Goal: Check status: Check status

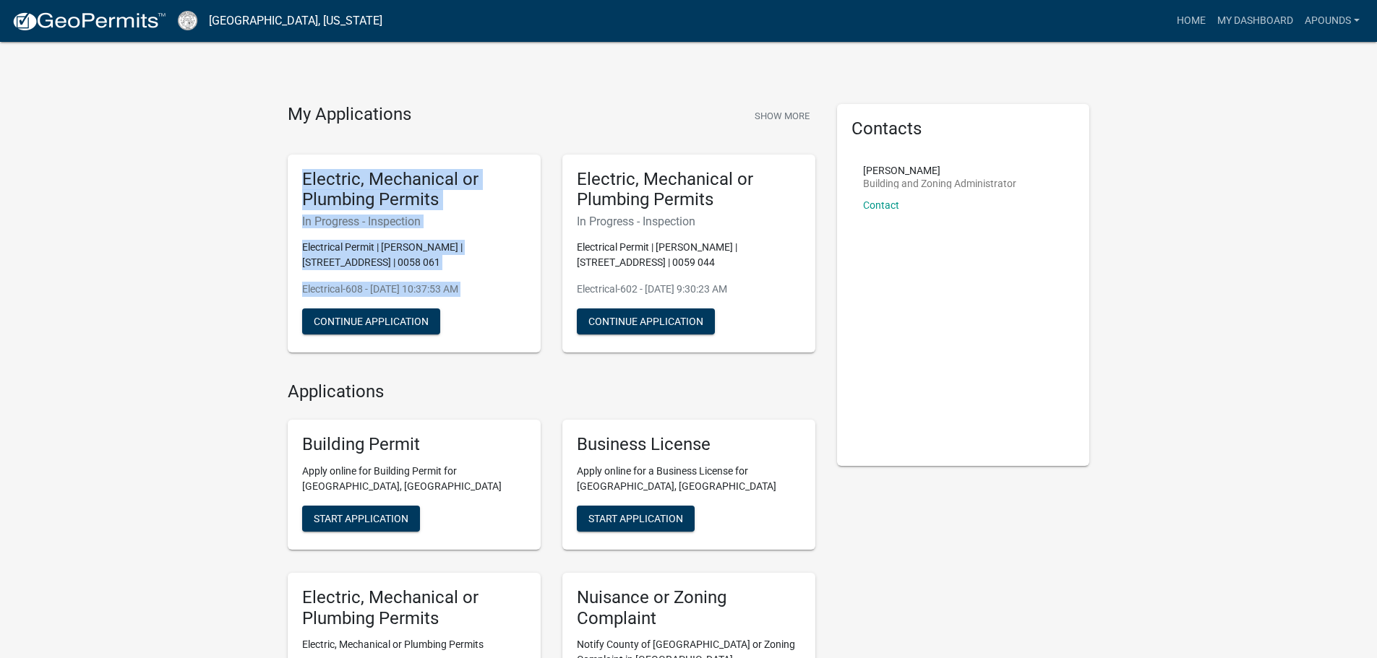
click at [466, 257] on p "Electrical Permit | [PERSON_NAME] | [STREET_ADDRESS] | 0058 061" at bounding box center [414, 255] width 224 height 30
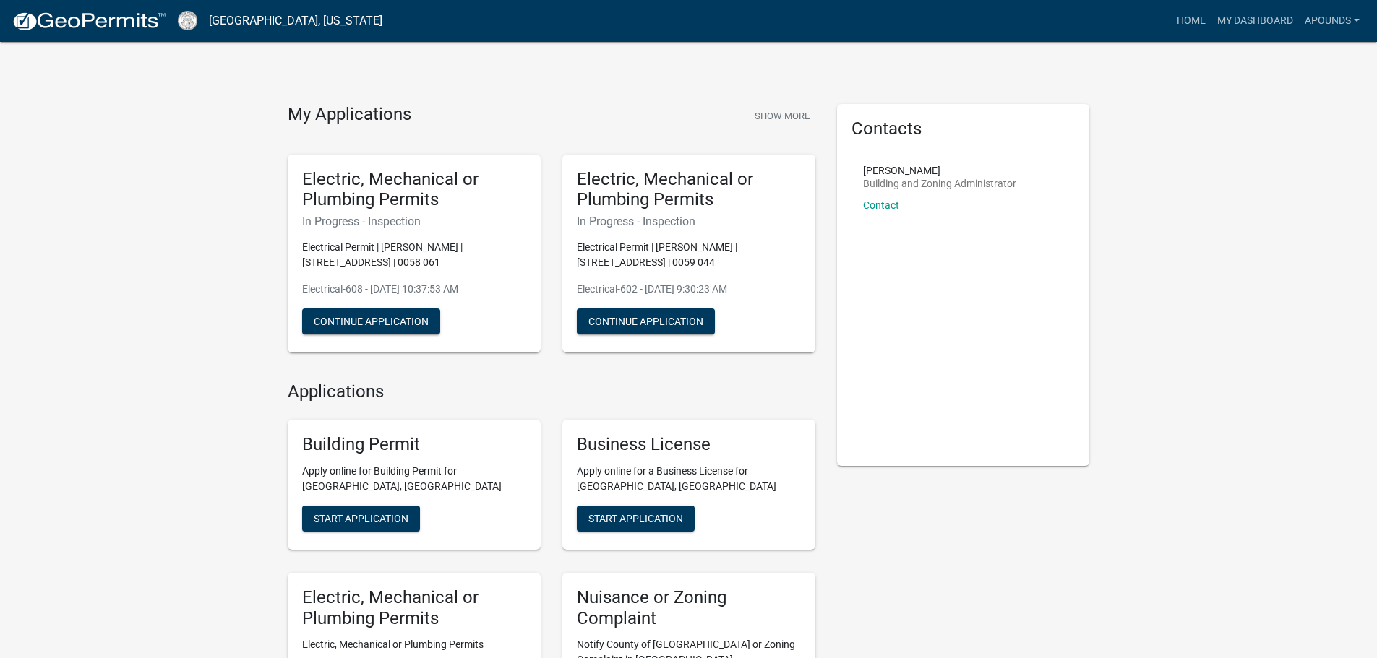
drag, startPoint x: 471, startPoint y: 257, endPoint x: 287, endPoint y: 177, distance: 201.0
click at [288, 177] on div "Electric, Mechanical or Plumbing Permits In Progress - Inspection Electrical Pe…" at bounding box center [414, 254] width 253 height 199
click at [311, 176] on h5 "Electric, Mechanical or Plumbing Permits" at bounding box center [414, 190] width 224 height 42
drag, startPoint x: 306, startPoint y: 175, endPoint x: 431, endPoint y: 266, distance: 154.7
click at [431, 266] on div "Electric, Mechanical or Plumbing Permits In Progress - Inspection Electrical Pe…" at bounding box center [414, 254] width 253 height 199
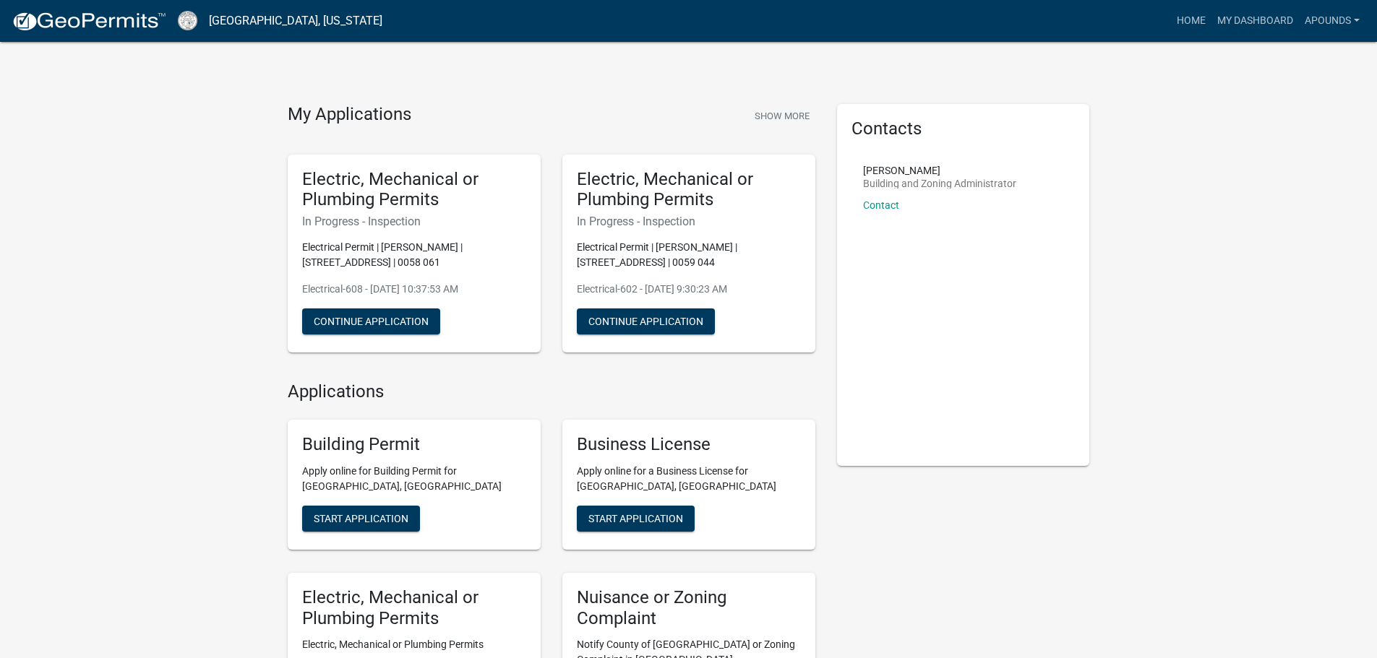
drag, startPoint x: 498, startPoint y: 291, endPoint x: 291, endPoint y: 179, distance: 235.7
click at [291, 179] on div "Electric, Mechanical or Plumbing Permits In Progress - Inspection Electrical Pe…" at bounding box center [414, 254] width 253 height 199
click at [313, 130] on div "My Applications Show More" at bounding box center [552, 117] width 528 height 27
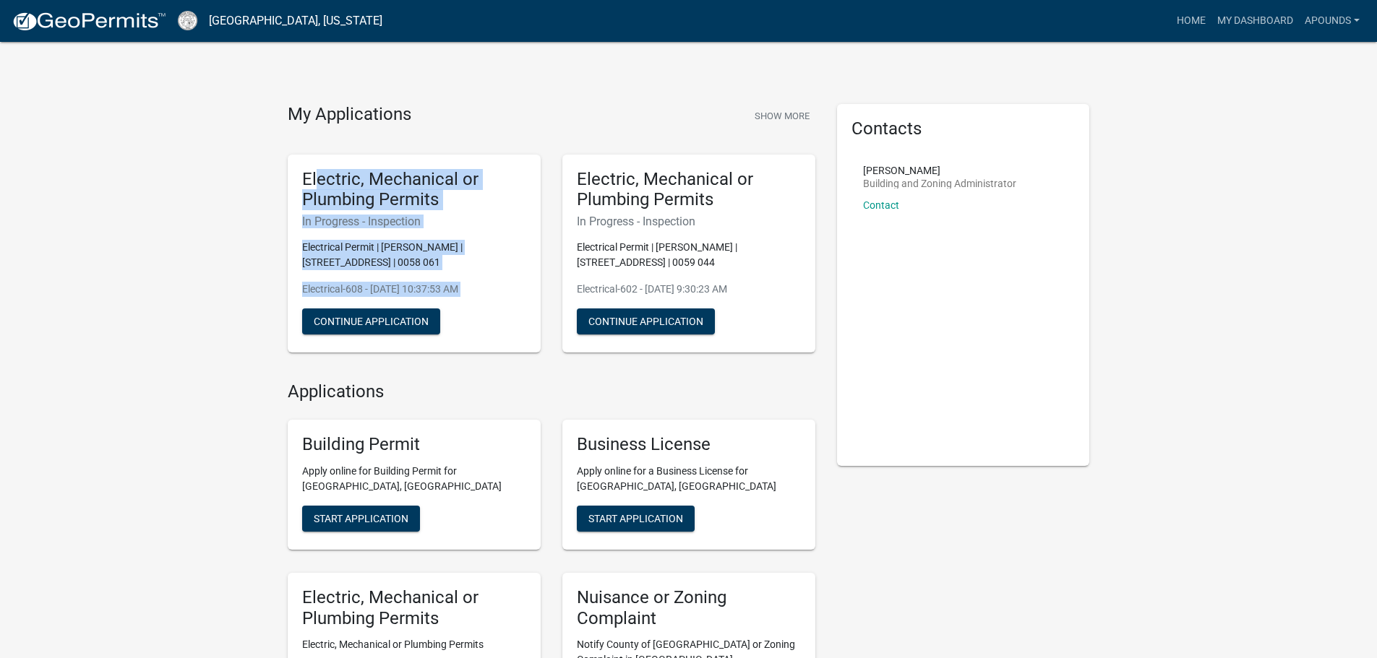
drag, startPoint x: 314, startPoint y: 132, endPoint x: 501, endPoint y: 302, distance: 252.7
click at [501, 302] on div "My Applications Show More Electric, Mechanical or Plumbing Permits In Progress …" at bounding box center [551, 234] width 549 height 260
click at [501, 301] on div "Electric, Mechanical or Plumbing Permits In Progress - Inspection Electrical Pe…" at bounding box center [414, 254] width 253 height 199
click at [510, 321] on div "Electric, Mechanical or Plumbing Permits In Progress - Inspection Electrical Pe…" at bounding box center [414, 254] width 253 height 199
drag, startPoint x: 508, startPoint y: 307, endPoint x: 261, endPoint y: 126, distance: 306.2
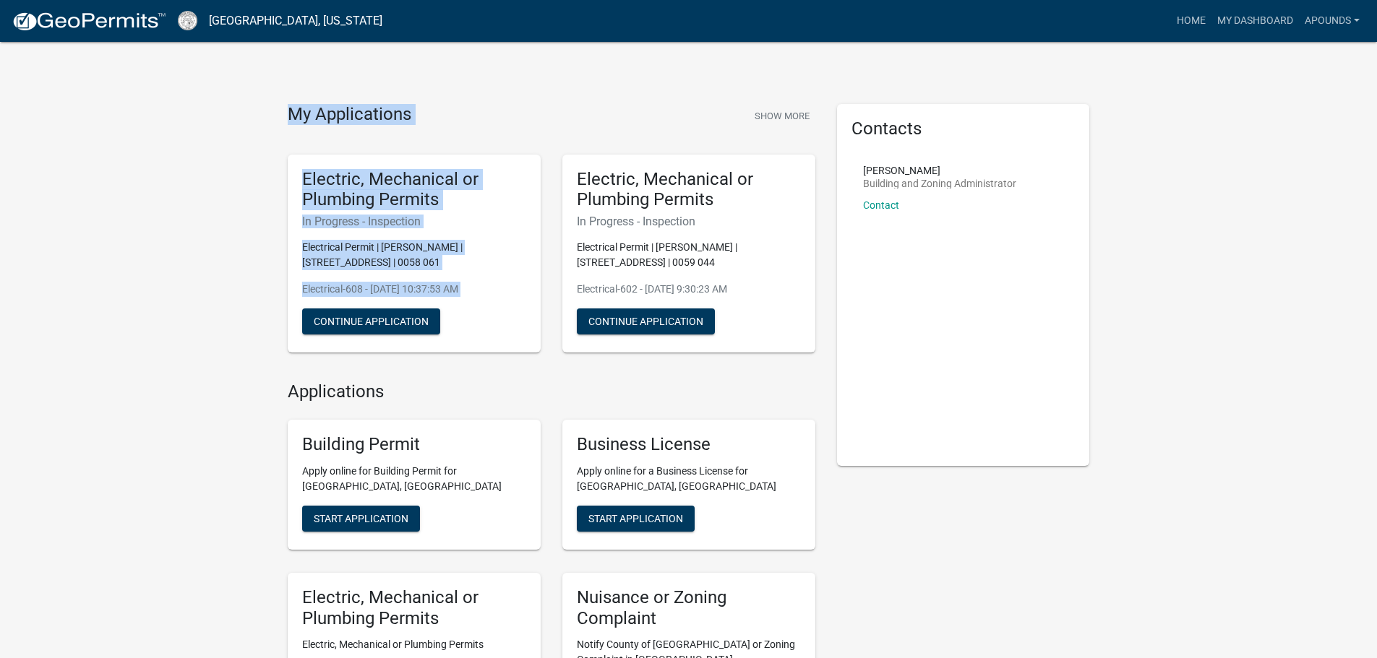
click at [261, 126] on div "My Applications Show More Electric, Mechanical or Plumbing Permits In Progress …" at bounding box center [688, 544] width 1377 height 1089
click at [278, 147] on div "Electric, Mechanical or Plumbing Permits In Progress - Inspection Electrical Pe…" at bounding box center [414, 254] width 275 height 222
click at [504, 260] on p "Electrical Permit | [PERSON_NAME] | [STREET_ADDRESS] | 0058 061" at bounding box center [414, 255] width 224 height 30
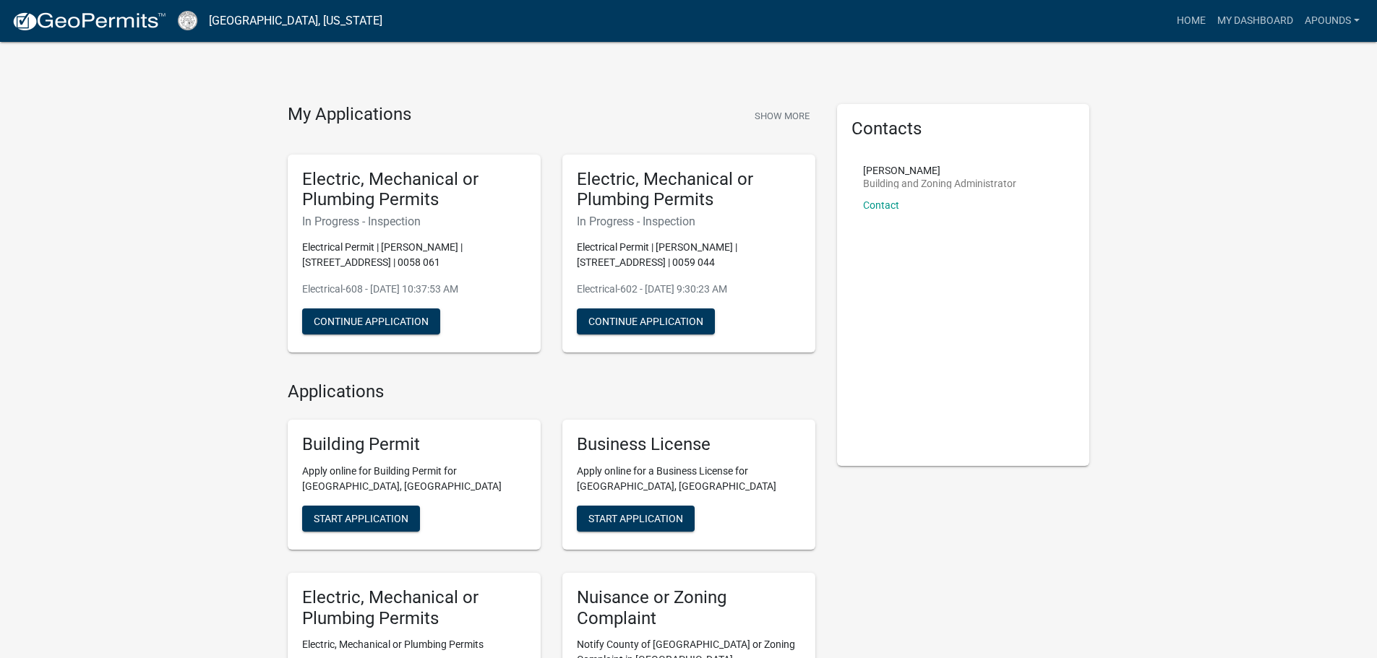
drag, startPoint x: 511, startPoint y: 288, endPoint x: 284, endPoint y: 107, distance: 290.5
click at [284, 107] on div "My Applications Show More Electric, Mechanical or Plumbing Permits In Progress …" at bounding box center [551, 234] width 549 height 260
